Goal: Find specific page/section: Find specific page/section

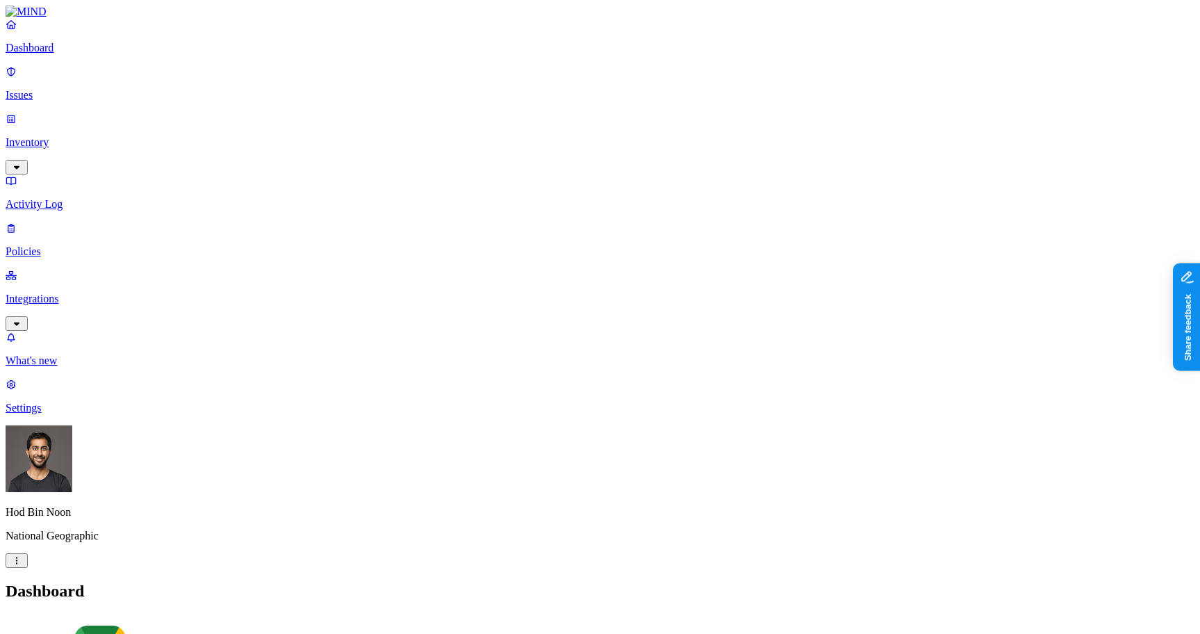
click at [83, 136] on p "Inventory" at bounding box center [600, 142] width 1189 height 13
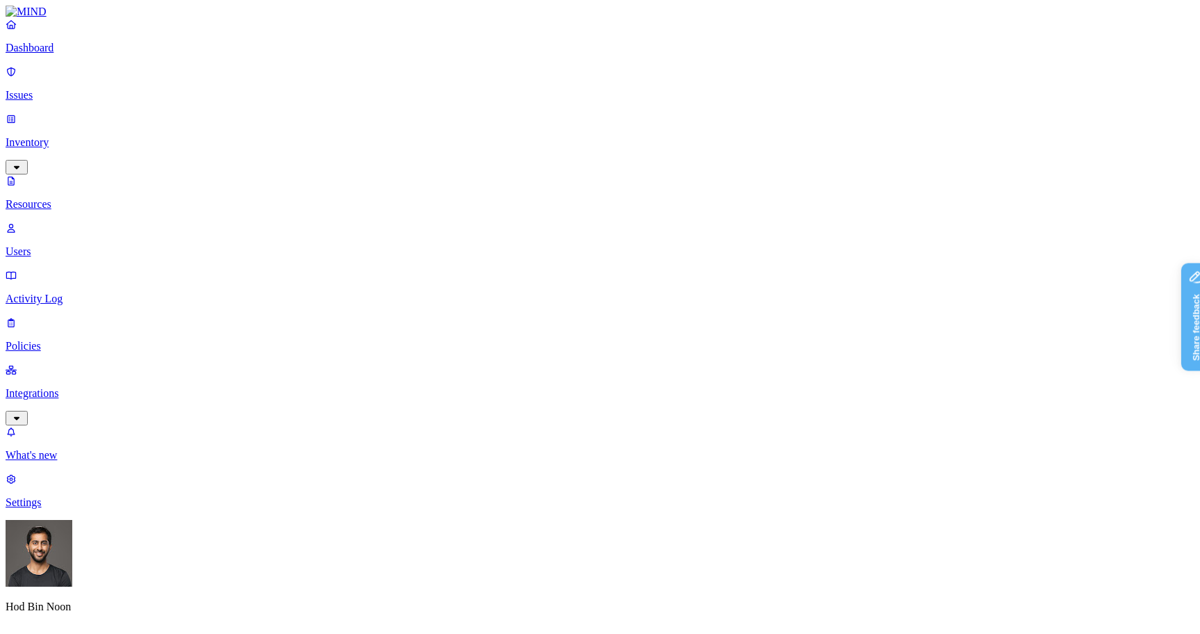
click at [69, 245] on p "Users" at bounding box center [600, 251] width 1189 height 13
